Goal: Information Seeking & Learning: Learn about a topic

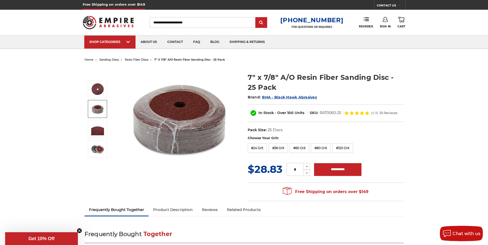
click at [102, 108] on img at bounding box center [97, 109] width 13 height 13
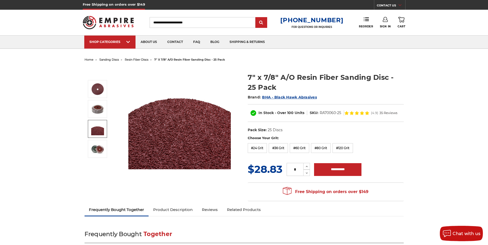
click at [95, 127] on img at bounding box center [97, 129] width 13 height 13
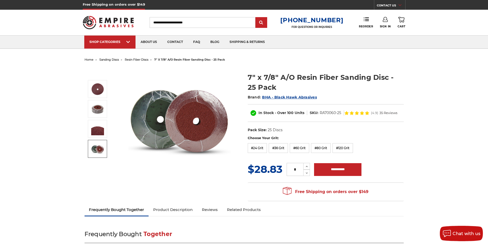
click at [97, 151] on img at bounding box center [97, 149] width 13 height 13
